Goal: Task Accomplishment & Management: Manage account settings

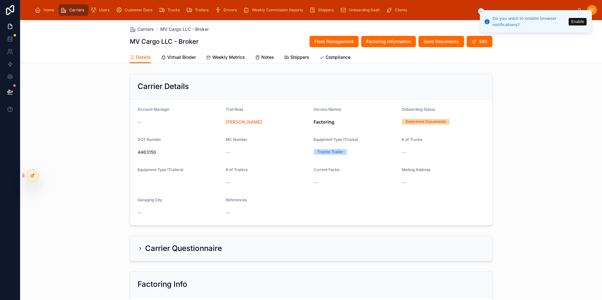
scroll to position [478, 0]
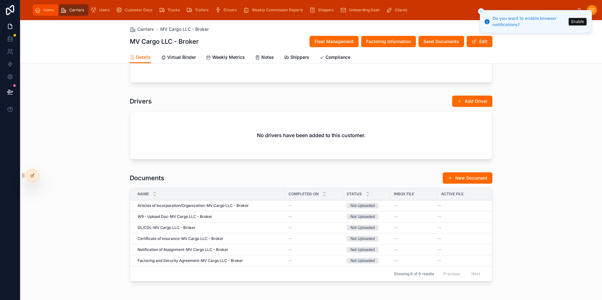
click at [40, 12] on icon "scrollable content" at bounding box center [38, 10] width 6 height 6
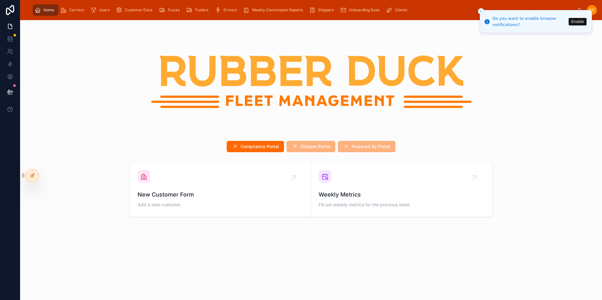
click at [596, 10] on div "DC" at bounding box center [592, 10] width 10 height 10
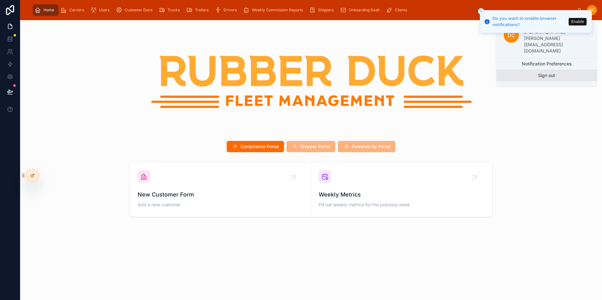
click at [554, 70] on button "Sign out" at bounding box center [546, 75] width 101 height 11
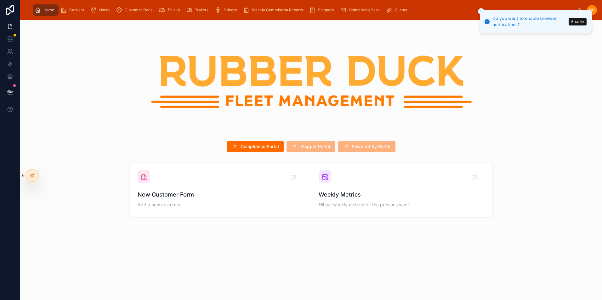
click at [312, 146] on span "Shipper Portal" at bounding box center [311, 146] width 49 height 11
click at [367, 147] on span "Powered By Portal" at bounding box center [367, 146] width 58 height 11
click at [75, 14] on div "Carriers" at bounding box center [73, 10] width 26 height 10
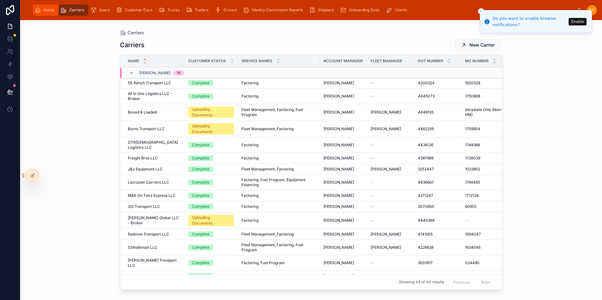
click at [53, 13] on div "Home" at bounding box center [46, 10] width 22 height 10
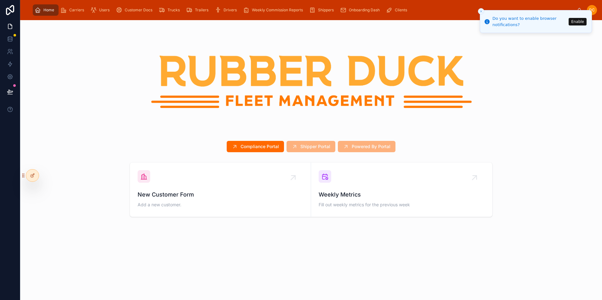
click at [580, 22] on button "Enable" at bounding box center [578, 22] width 18 height 8
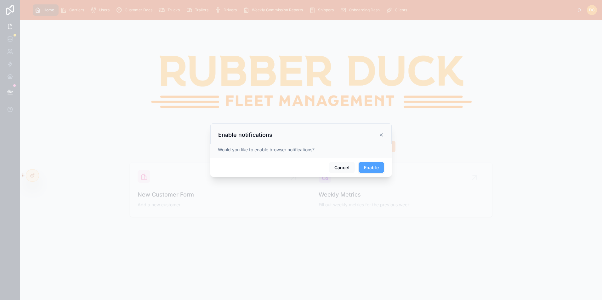
click at [371, 169] on button "Enable" at bounding box center [372, 167] width 26 height 11
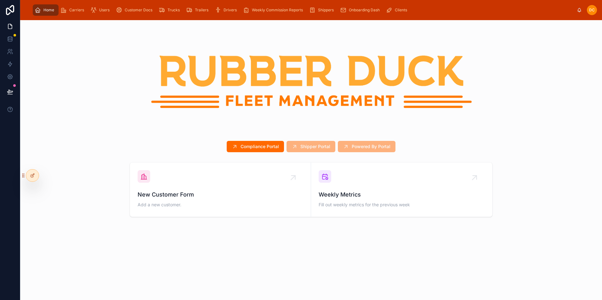
click at [512, 113] on div at bounding box center [311, 79] width 572 height 108
click at [596, 9] on div "DC" at bounding box center [592, 10] width 10 height 10
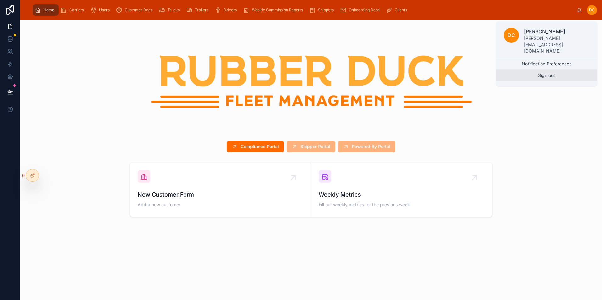
click at [554, 70] on button "Sign out" at bounding box center [546, 75] width 101 height 11
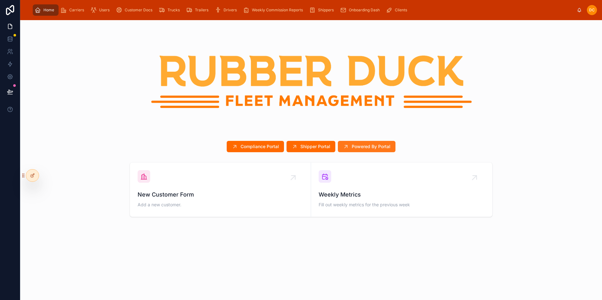
click at [370, 148] on span "Powered By Portal" at bounding box center [371, 147] width 39 height 6
click at [364, 145] on span "Powered By Portal" at bounding box center [371, 147] width 39 height 6
